Goal: Communication & Community: Share content

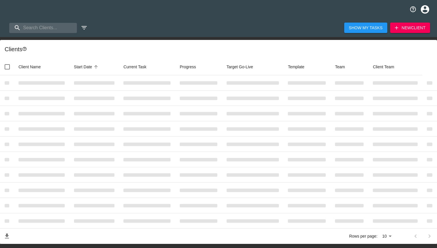
select select "10"
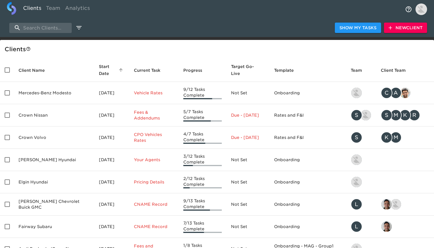
click at [402, 30] on span "New Client" at bounding box center [405, 27] width 34 height 7
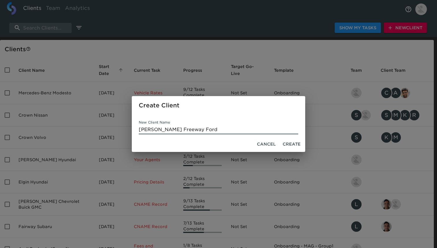
type input "[PERSON_NAME] Freeway Ford"
click at [294, 145] on span "Create" at bounding box center [292, 143] width 18 height 7
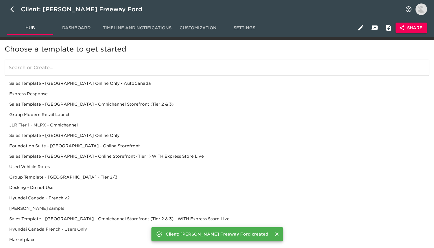
click at [79, 104] on div "Sales Template - [GEOGRAPHIC_DATA] - Omnichannel Storefront (Tier 2 & 3)" at bounding box center [217, 104] width 425 height 10
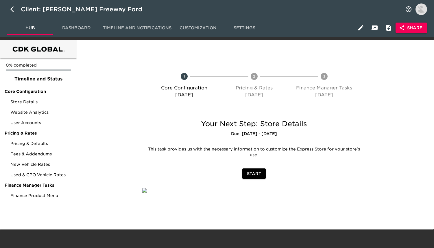
click at [414, 27] on span "Share" at bounding box center [411, 27] width 22 height 7
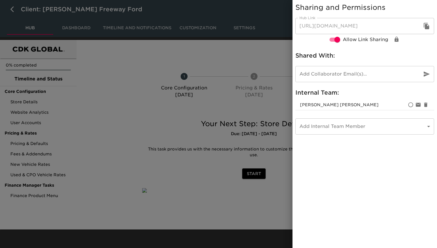
click at [328, 72] on input "email" at bounding box center [356, 74] width 122 height 16
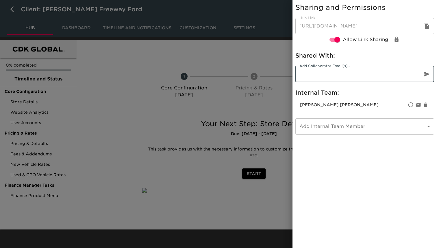
click at [305, 132] on body "Client: [PERSON_NAME] Freeway Ford Hub Dashboard Timeline and Notifications Cus…" at bounding box center [218, 114] width 437 height 229
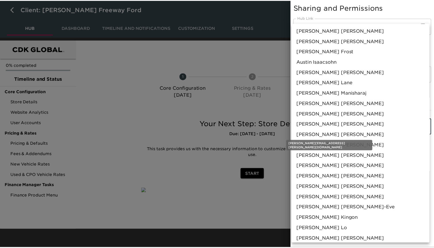
scroll to position [168, 0]
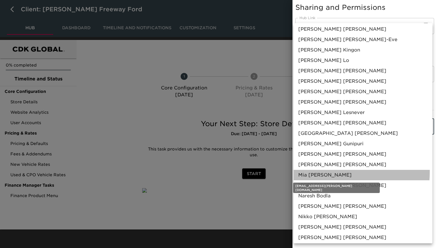
click at [308, 171] on span "[PERSON_NAME]" at bounding box center [324, 174] width 53 height 7
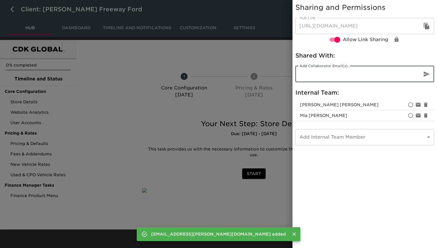
click at [323, 70] on input "email" at bounding box center [356, 74] width 122 height 16
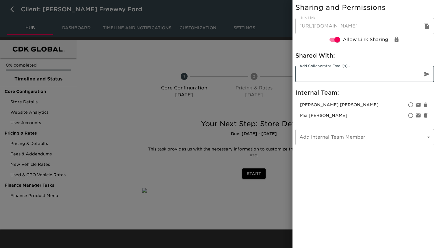
paste input "[EMAIL_ADDRESS][DOMAIN_NAME]"
type input "[EMAIL_ADDRESS][DOMAIN_NAME]"
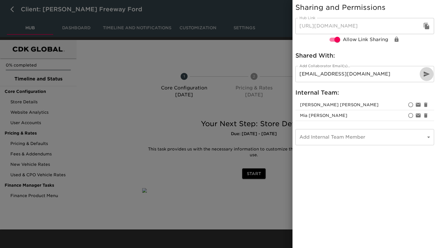
click at [427, 72] on icon "button" at bounding box center [426, 74] width 7 height 7
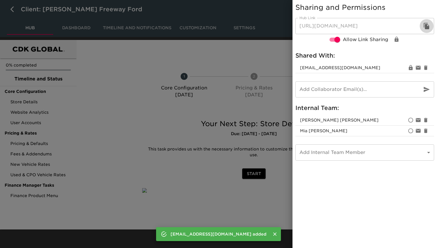
click at [427, 24] on icon "button" at bounding box center [426, 26] width 5 height 6
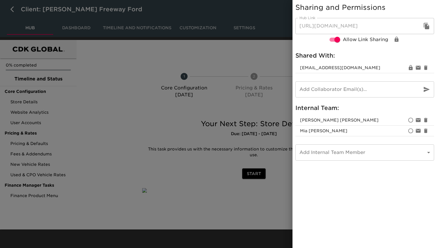
click at [110, 81] on div at bounding box center [218, 124] width 437 height 248
